Goal: Book appointment/travel/reservation

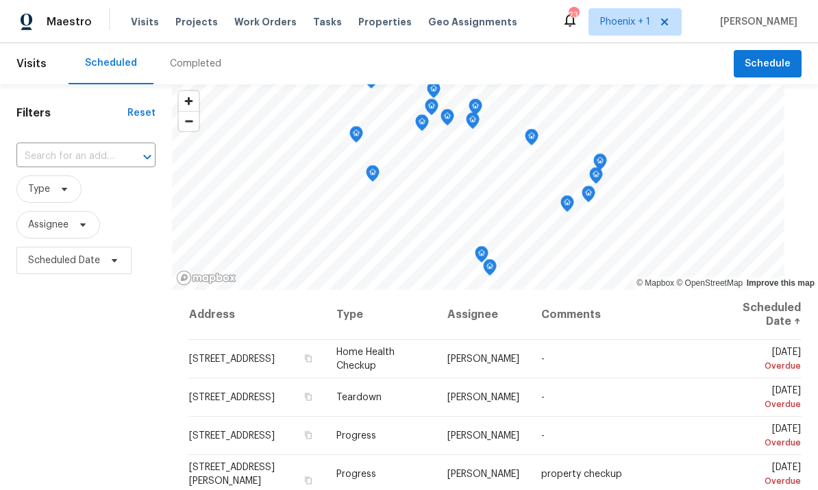
click at [82, 160] on input "text" at bounding box center [66, 156] width 101 height 21
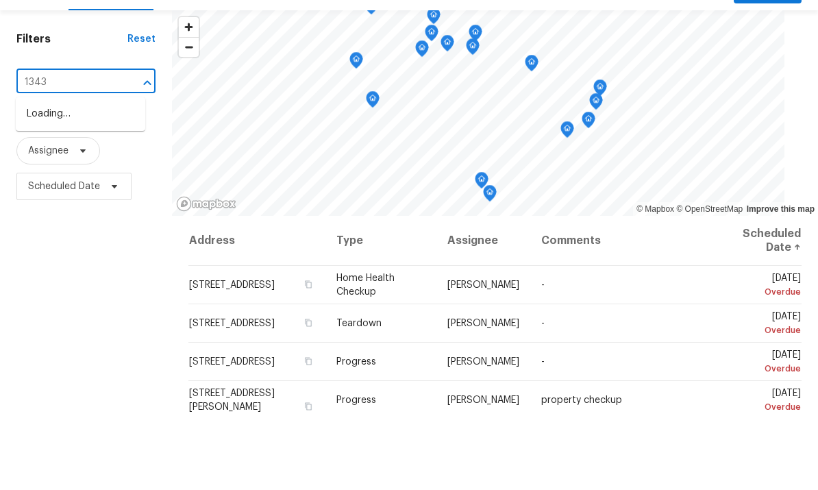
type input "13433"
click at [99, 199] on li "[STREET_ADDRESS]" at bounding box center [80, 210] width 129 height 23
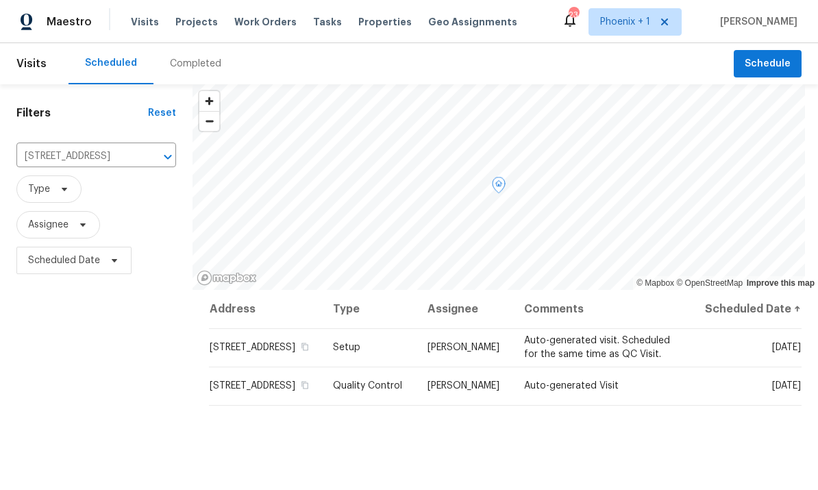
click at [0, 0] on icon at bounding box center [0, 0] width 0 height 0
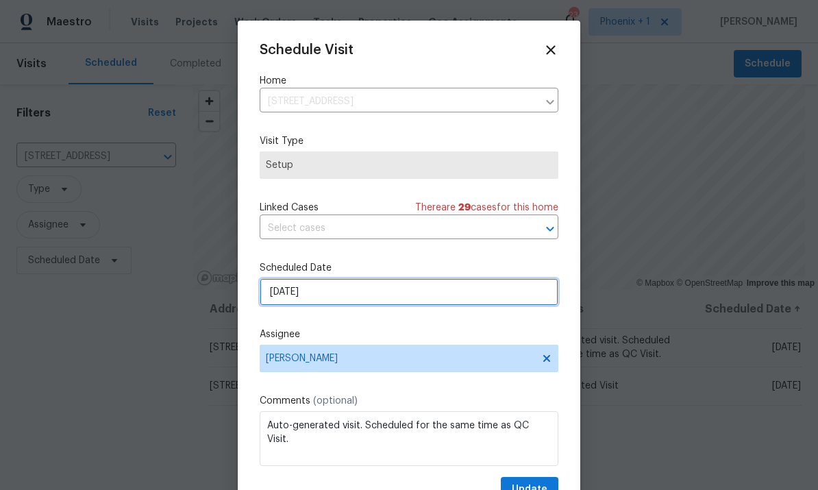
click at [345, 290] on input "[DATE]" at bounding box center [409, 291] width 299 height 27
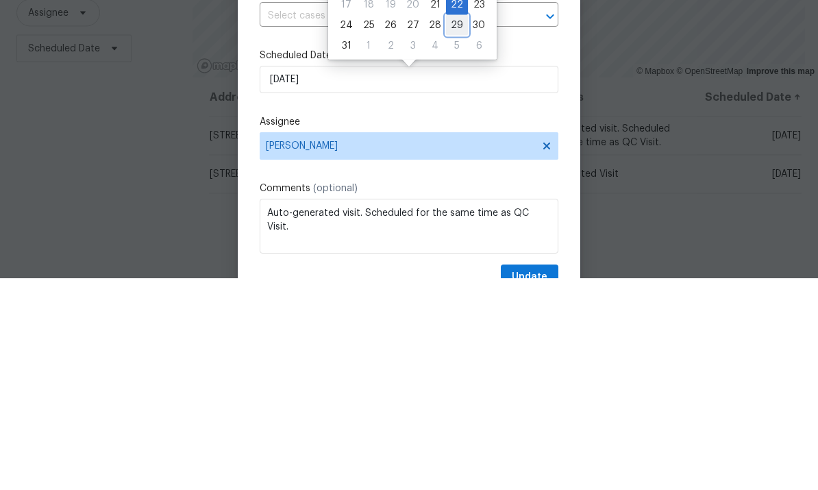
click at [453, 227] on div "29" at bounding box center [457, 236] width 22 height 19
type input "[DATE]"
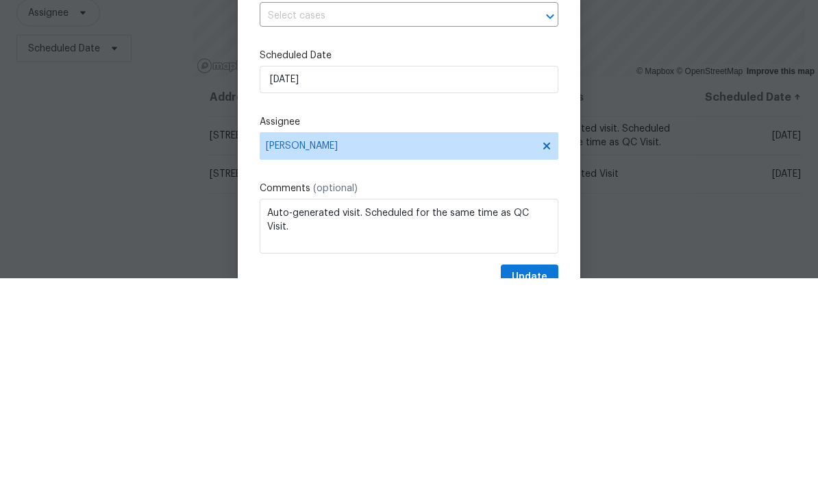
scroll to position [51, 0]
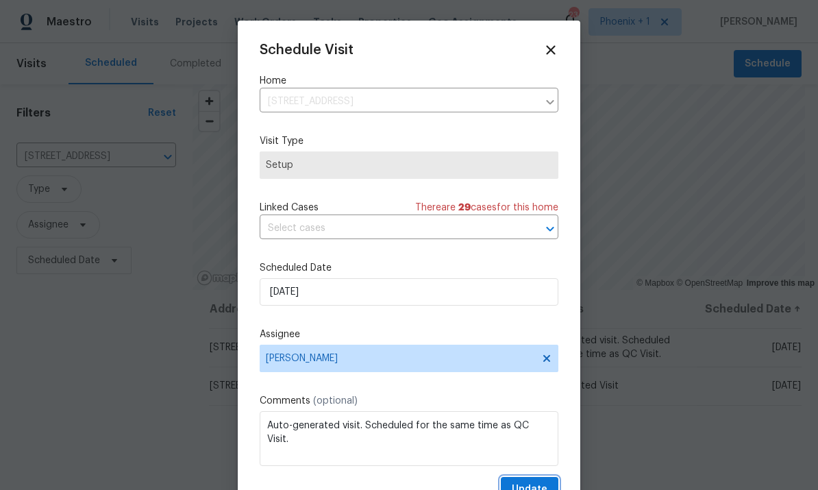
click at [550, 480] on button "Update" at bounding box center [530, 489] width 58 height 25
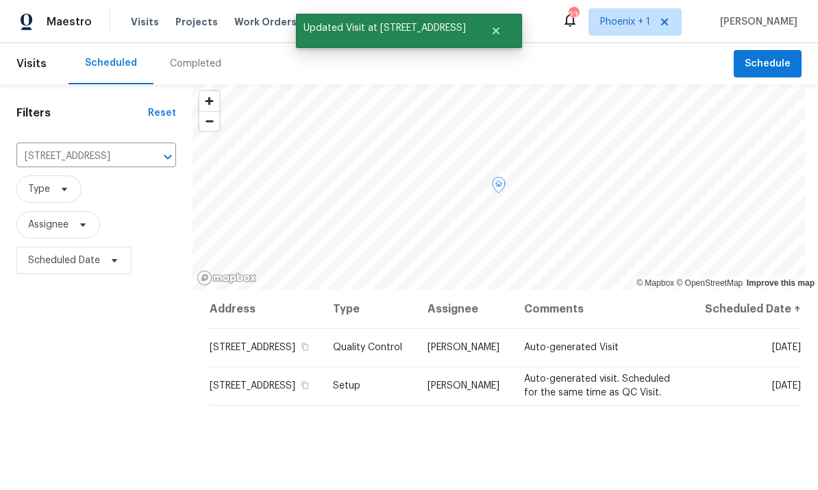
click at [0, 0] on icon at bounding box center [0, 0] width 0 height 0
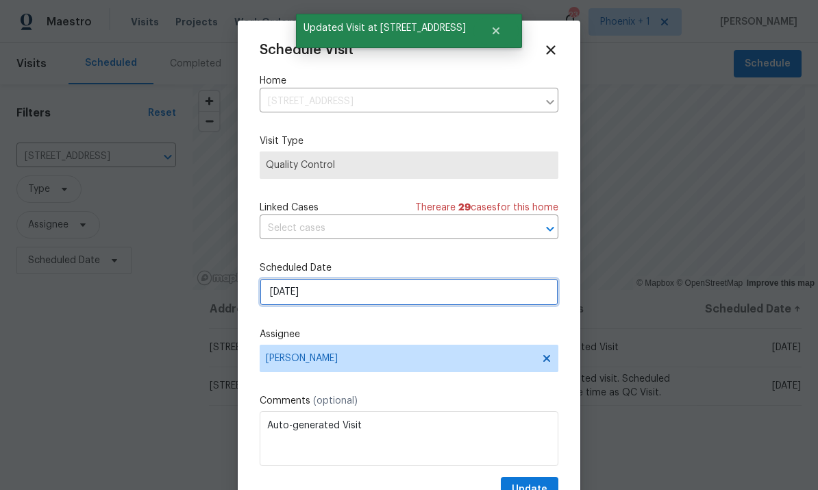
click at [360, 296] on input "[DATE]" at bounding box center [409, 291] width 299 height 27
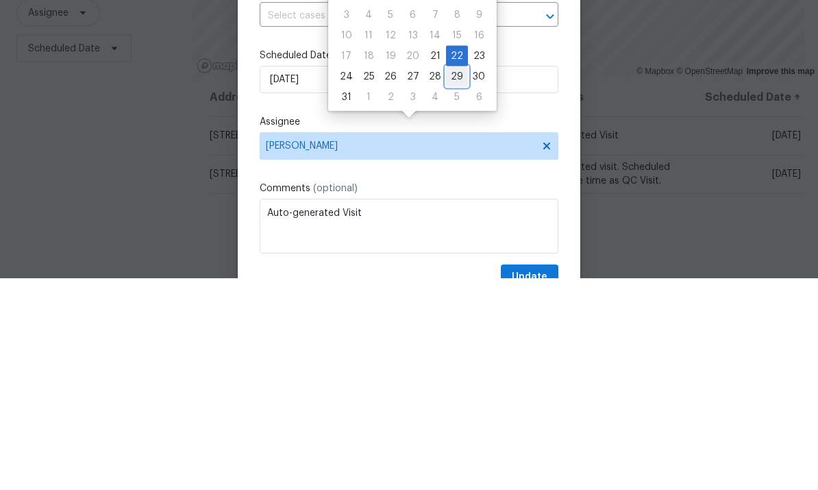
click at [451, 279] on div "29" at bounding box center [457, 288] width 22 height 19
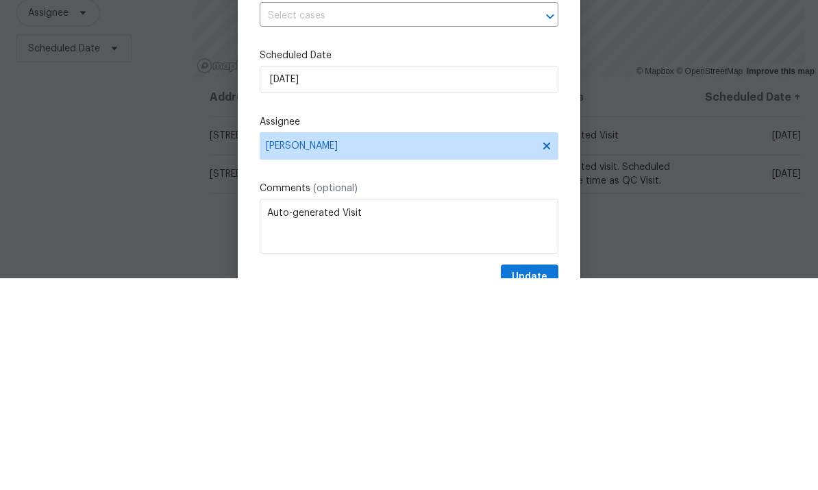
type input "[DATE]"
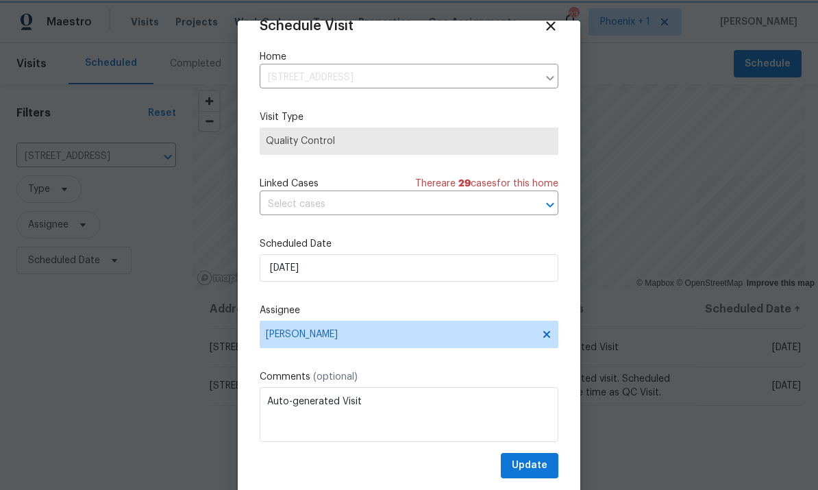
scroll to position [27, 0]
click at [536, 464] on span "Update" at bounding box center [530, 465] width 36 height 17
